Goal: Task Accomplishment & Management: Manage account settings

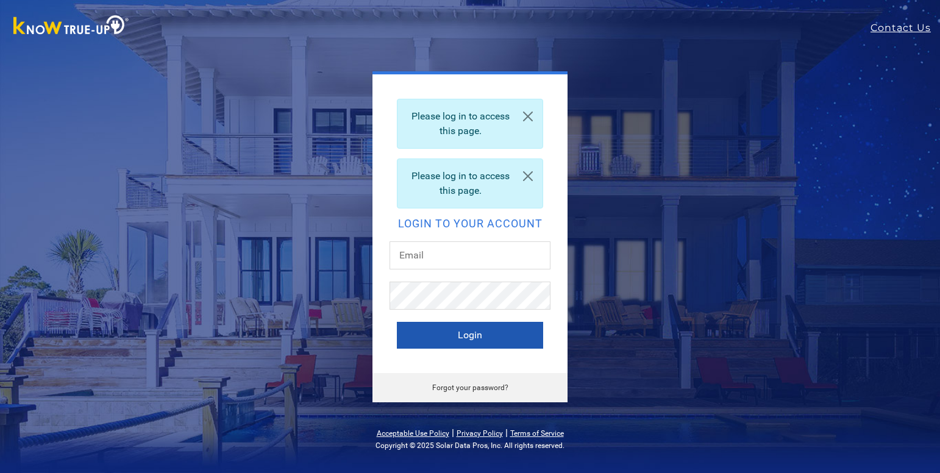
type input "mjharris1334@gmail.com"
click at [447, 327] on button "Login" at bounding box center [470, 335] width 146 height 27
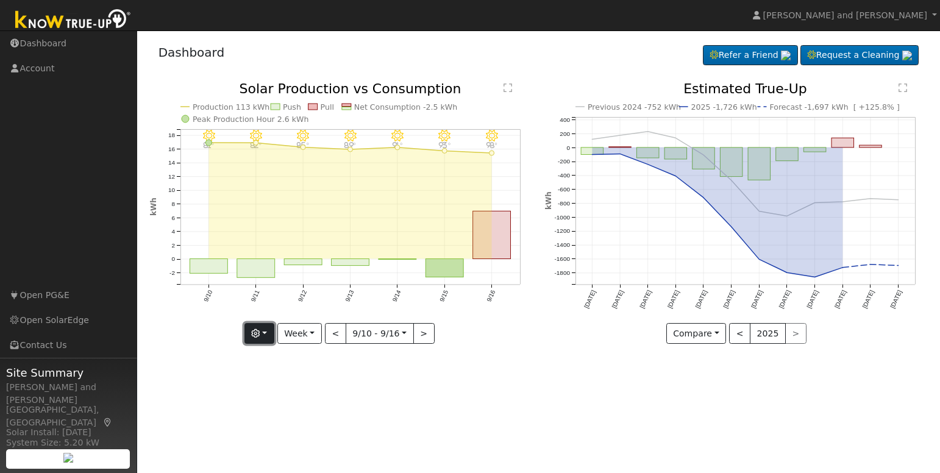
click at [259, 333] on icon "button" at bounding box center [255, 333] width 9 height 9
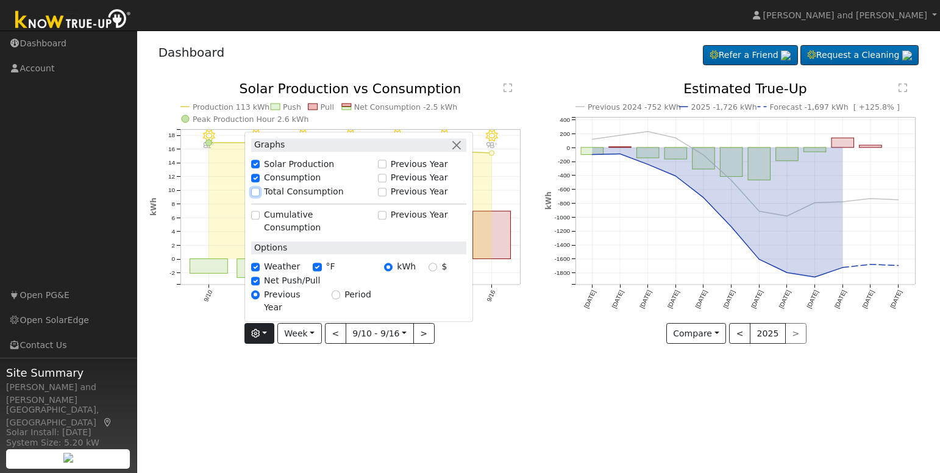
click at [260, 196] on input "Total Consumption" at bounding box center [255, 192] width 9 height 9
checkbox input "true"
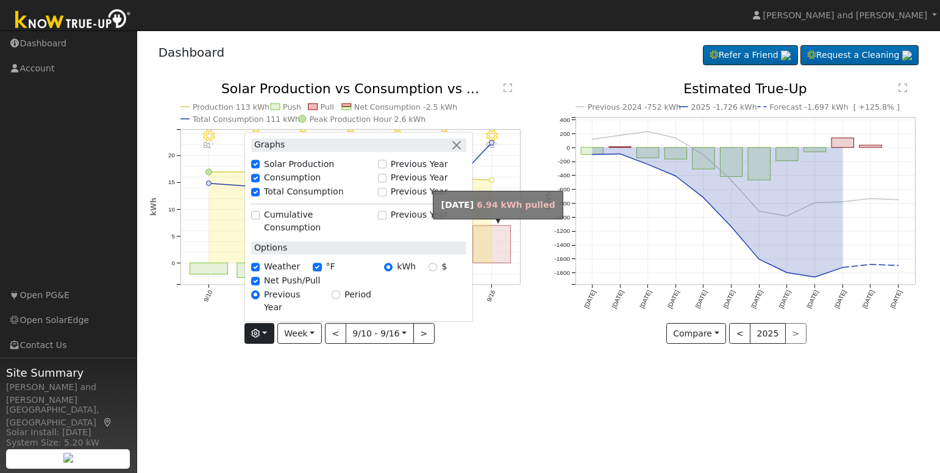
click at [495, 249] on rect "onclick=""" at bounding box center [492, 243] width 38 height 37
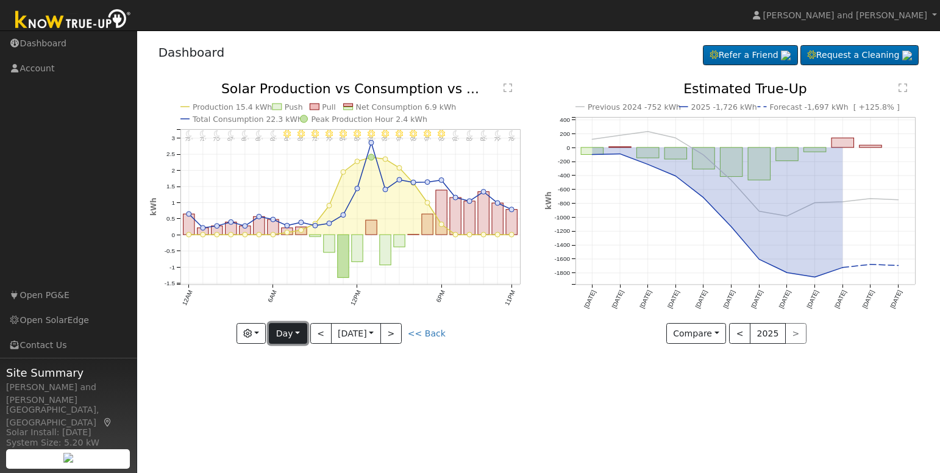
click at [299, 334] on button "Day" at bounding box center [288, 333] width 38 height 21
click at [308, 394] on link "Month" at bounding box center [311, 393] width 85 height 17
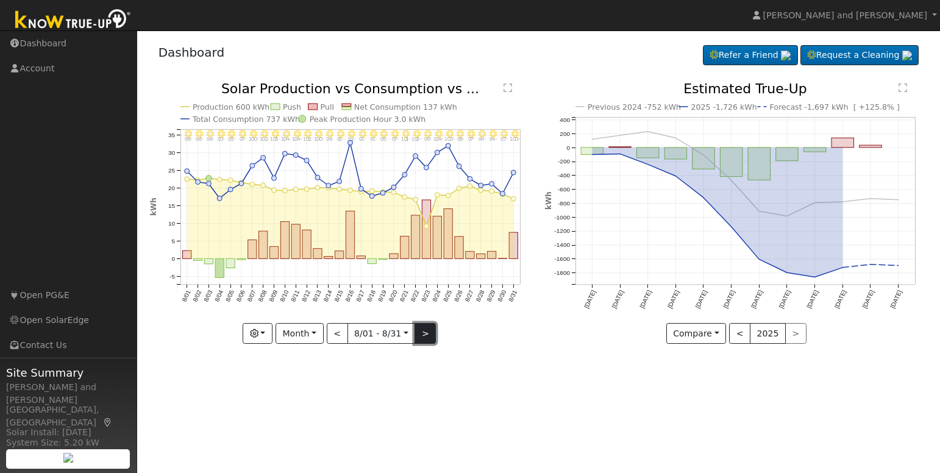
click at [422, 336] on button ">" at bounding box center [424, 333] width 21 height 21
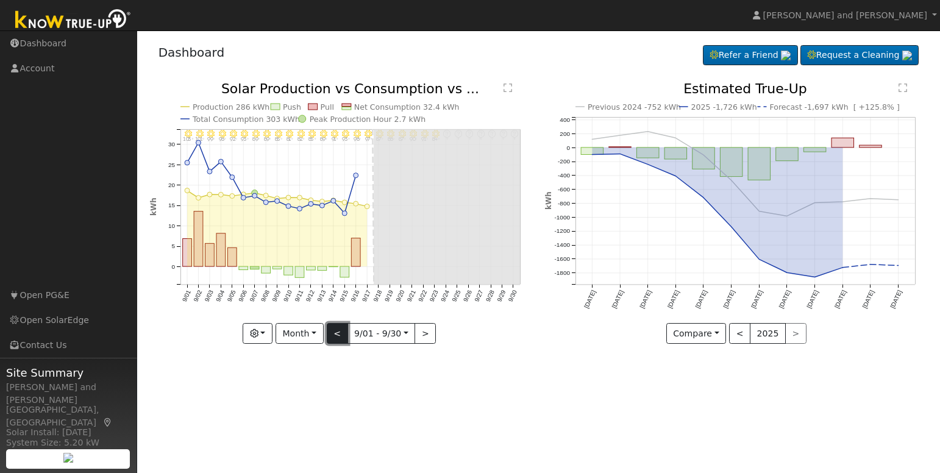
click at [339, 334] on button "<" at bounding box center [337, 333] width 21 height 21
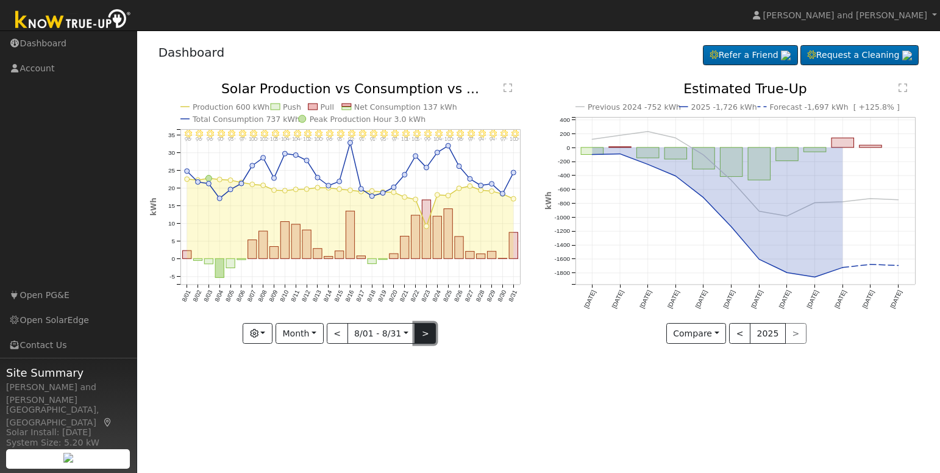
click at [422, 332] on button ">" at bounding box center [424, 333] width 21 height 21
type input "[DATE]"
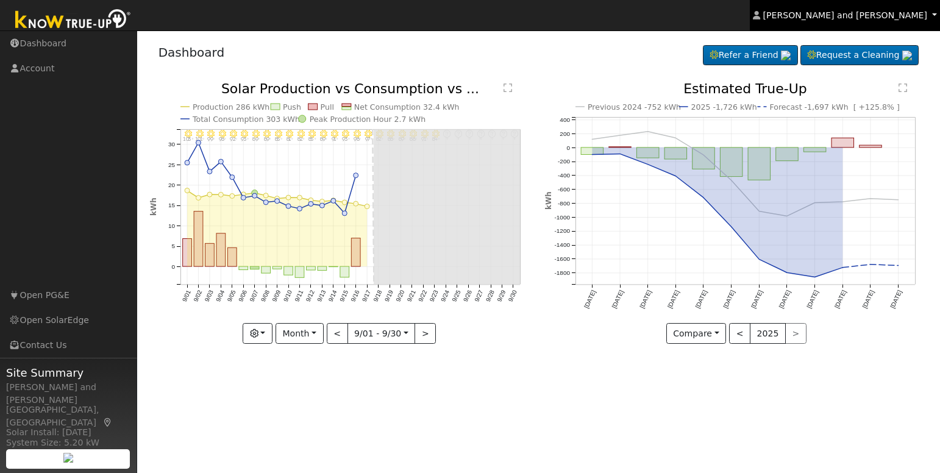
click at [921, 12] on span "[PERSON_NAME] and [PERSON_NAME]" at bounding box center [845, 15] width 164 height 10
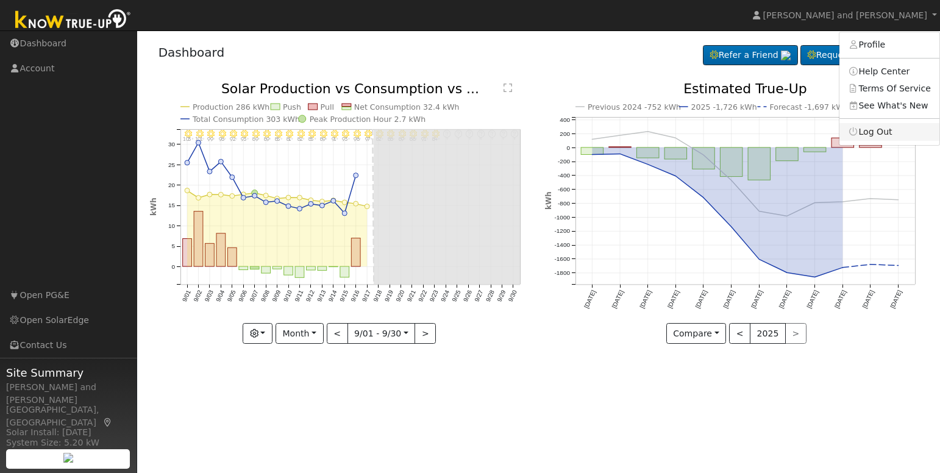
click at [885, 128] on link "Log Out" at bounding box center [889, 131] width 100 height 17
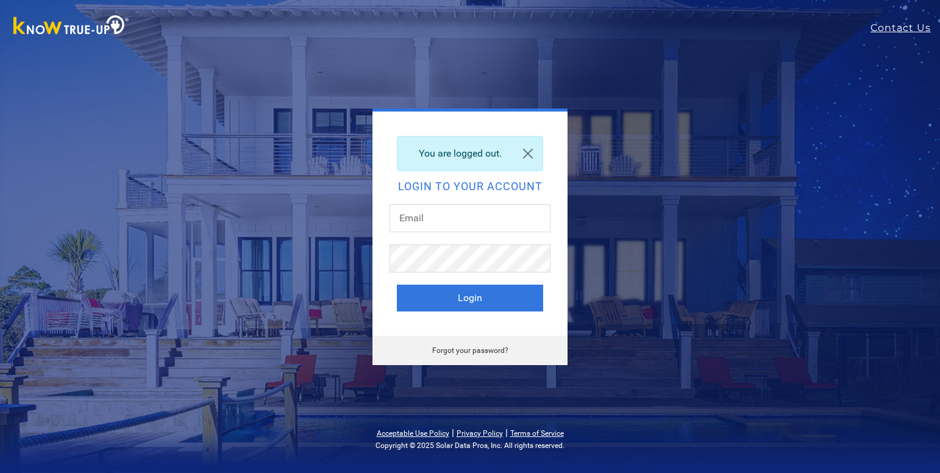
type input "[EMAIL_ADDRESS][DOMAIN_NAME]"
